Goal: Task Accomplishment & Management: Manage account settings

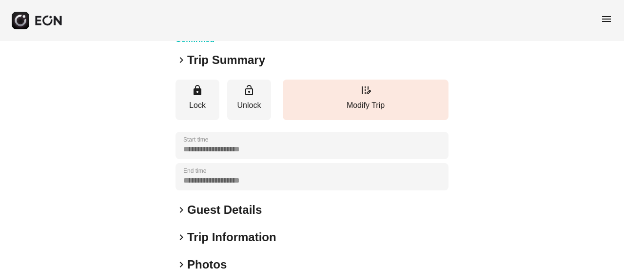
scroll to position [146, 0]
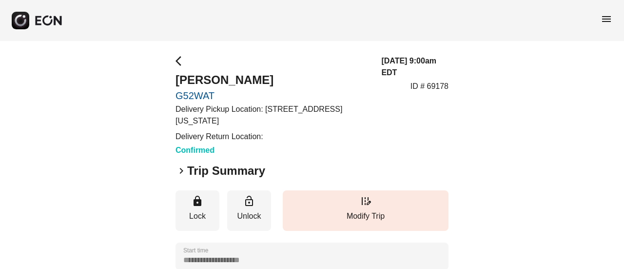
scroll to position [98, 0]
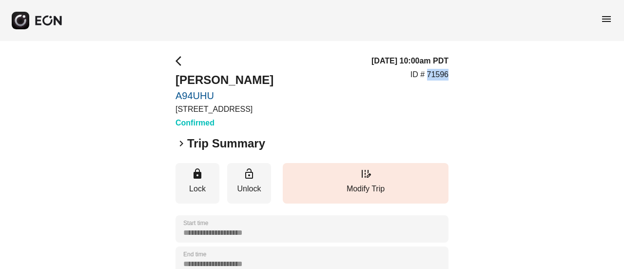
drag, startPoint x: 426, startPoint y: 74, endPoint x: 450, endPoint y: 80, distance: 24.6
click at [450, 80] on div "**********" at bounding box center [312, 264] width 624 height 446
copy p "71596"
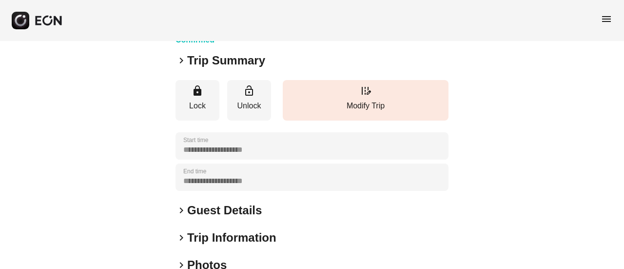
scroll to position [98, 0]
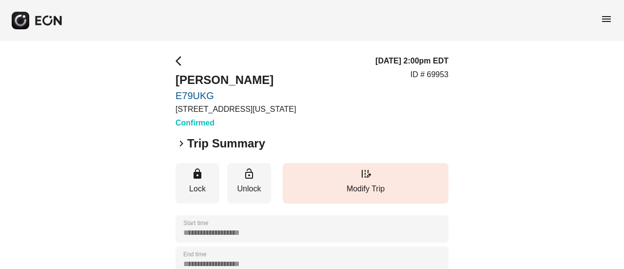
click at [439, 64] on h3 "08/29/25, 2:00pm EDT" at bounding box center [412, 61] width 73 height 12
click at [439, 68] on div "08/29/25, 2:00pm EDT ID # 69953" at bounding box center [412, 92] width 73 height 74
click at [439, 72] on p "ID # 69953" at bounding box center [430, 75] width 38 height 12
copy p "69953"
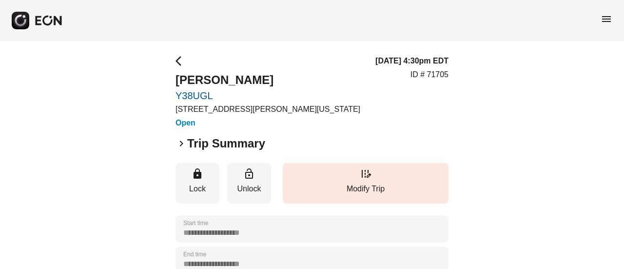
click at [435, 74] on p "ID # 71705" at bounding box center [430, 75] width 38 height 12
copy p "71705"
